Goal: Navigation & Orientation: Find specific page/section

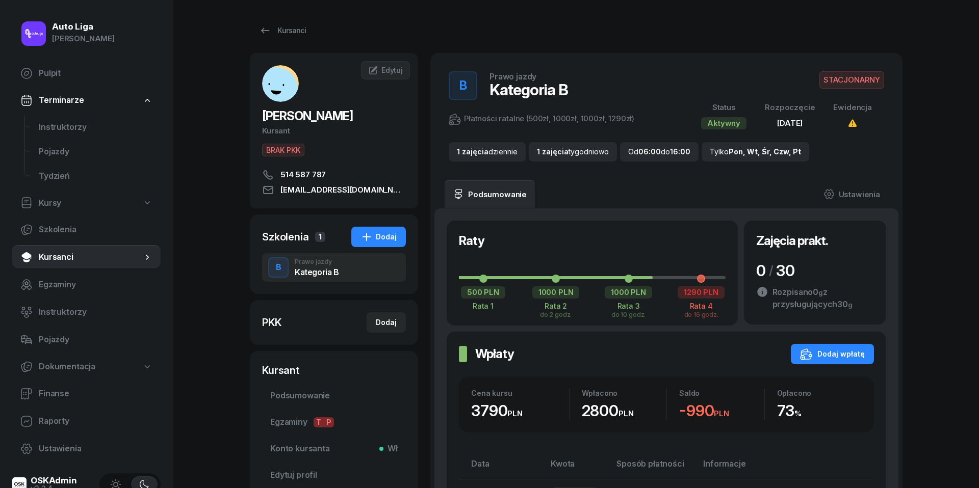
scroll to position [188, 0]
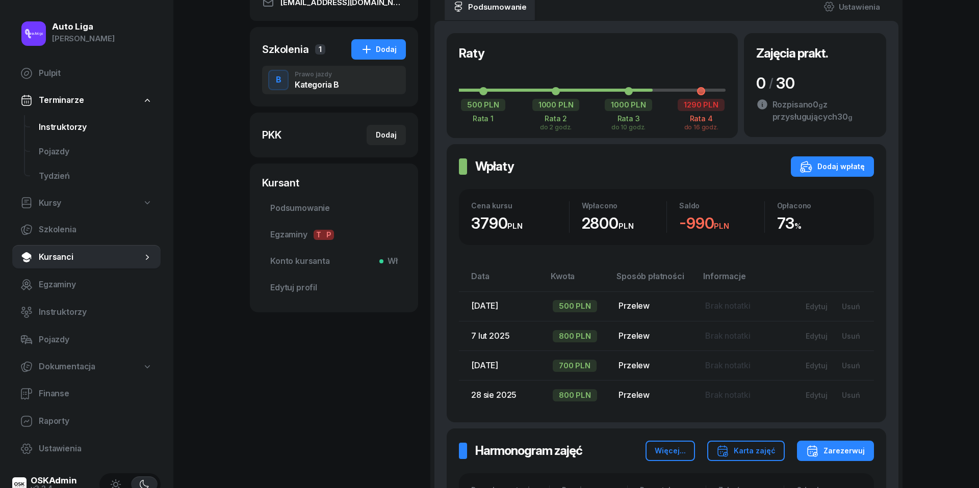
click at [60, 128] on span "Instruktorzy" at bounding box center [96, 127] width 114 height 13
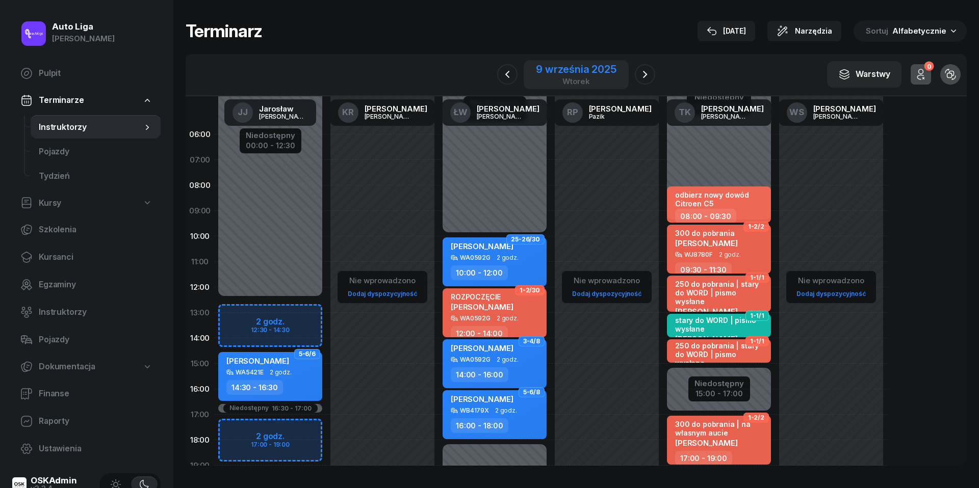
click at [551, 74] on div "9 września 2025" at bounding box center [576, 69] width 81 height 10
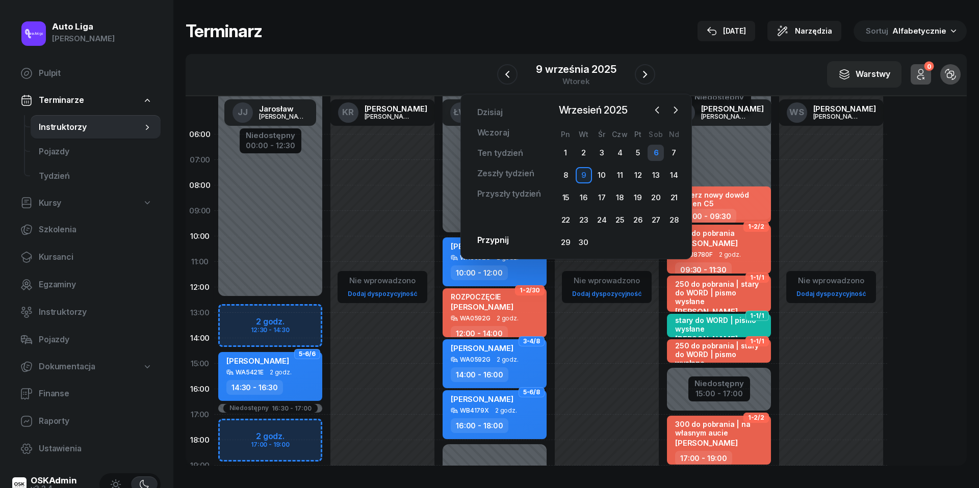
click at [662, 150] on div "6" at bounding box center [655, 153] width 16 height 16
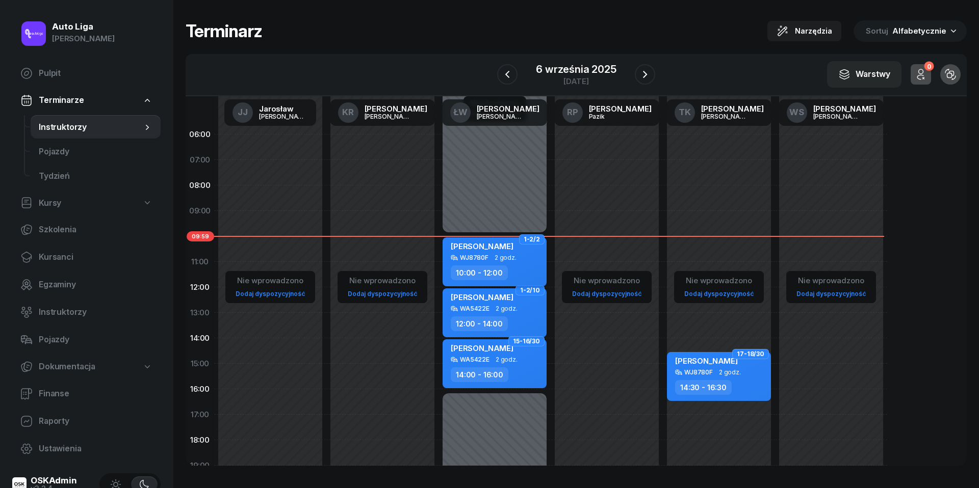
click at [533, 253] on div "[PERSON_NAME]" at bounding box center [496, 248] width 90 height 13
select select "10"
select select "12"
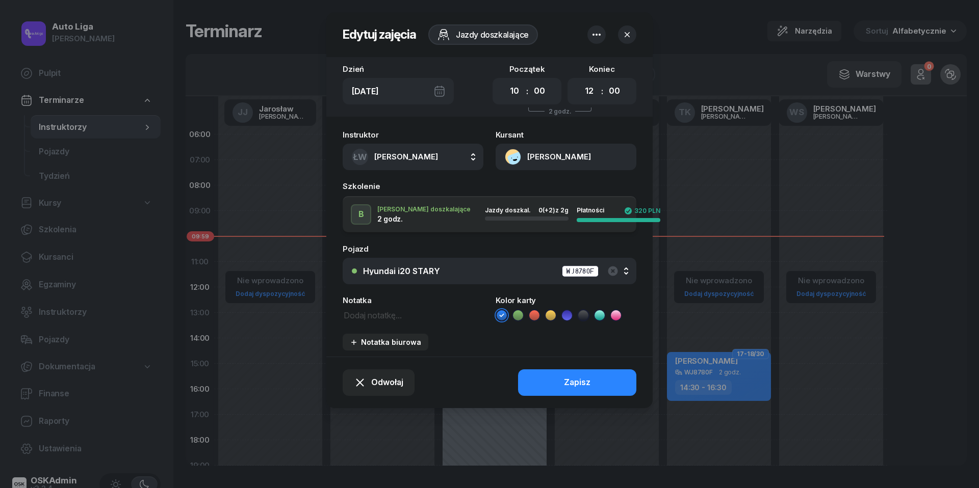
click at [512, 156] on button "[PERSON_NAME]" at bounding box center [565, 157] width 141 height 27
click at [520, 198] on div "Otwórz profil" at bounding box center [528, 192] width 49 height 13
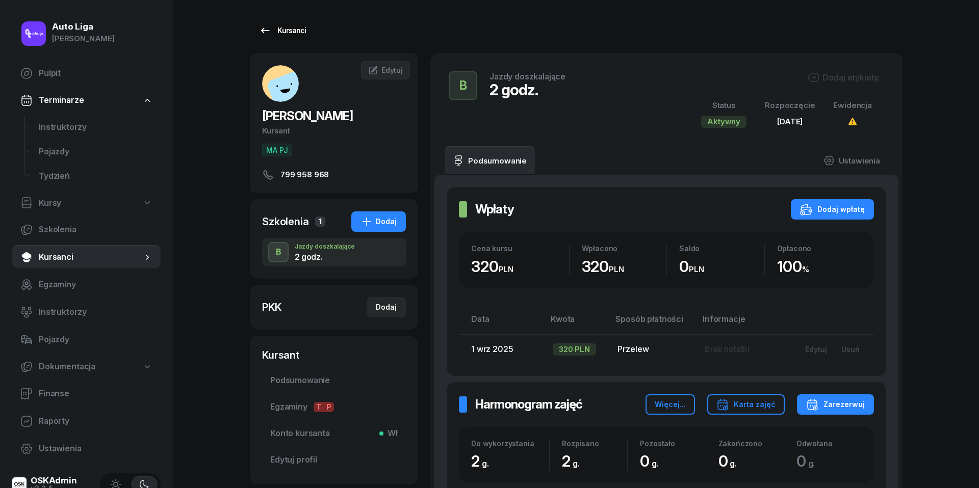
click at [267, 33] on icon at bounding box center [265, 30] width 12 height 12
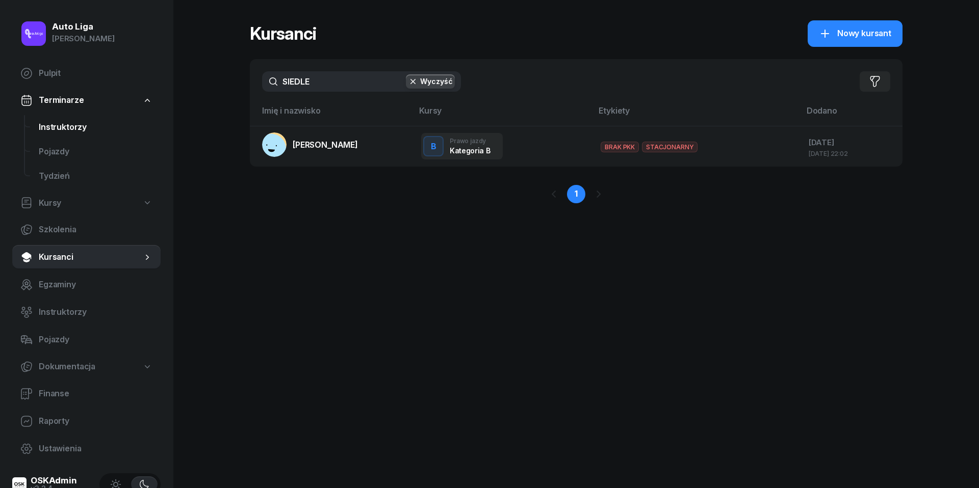
click at [60, 130] on span "Instruktorzy" at bounding box center [96, 127] width 114 height 13
